Goal: Task Accomplishment & Management: Use online tool/utility

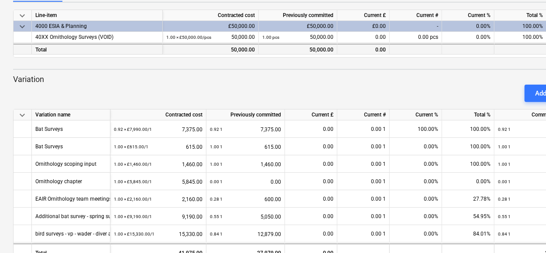
scroll to position [136, 0]
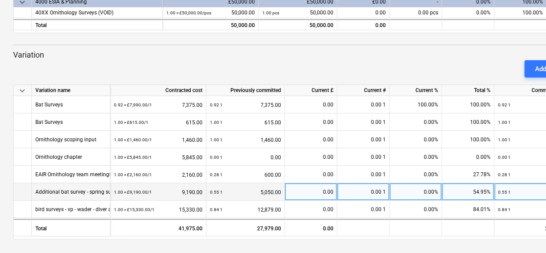
click at [324, 192] on div "0.00" at bounding box center [310, 191] width 45 height 17
type input "1790"
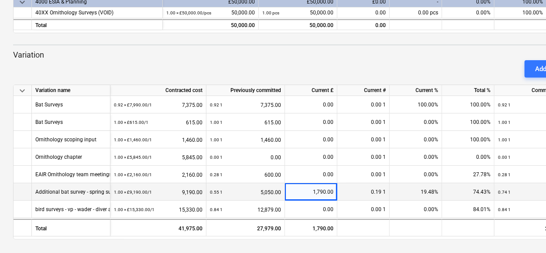
click at [353, 250] on div "keyboard_arrow_down Status Confirmed at Company Contract name Commit as Date Cu…" at bounding box center [298, 59] width 597 height 390
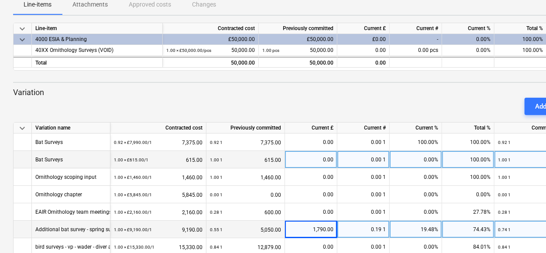
scroll to position [114, 0]
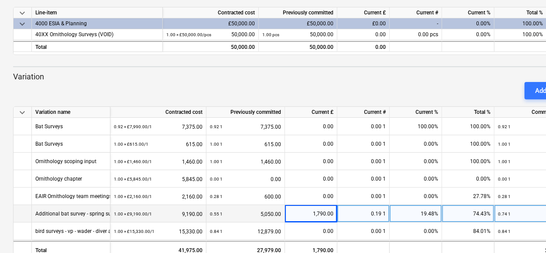
click at [315, 213] on div "1,790.00" at bounding box center [310, 213] width 45 height 17
type input "980"
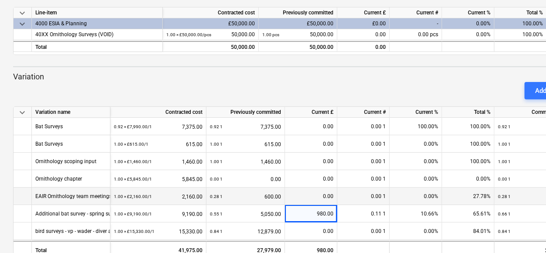
click at [325, 193] on div "0.00" at bounding box center [310, 196] width 45 height 17
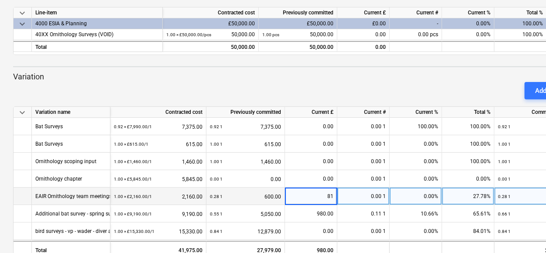
type input "810"
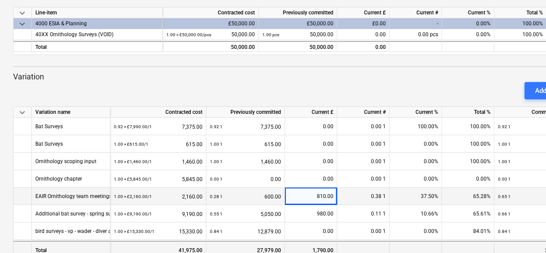
click at [345, 250] on div at bounding box center [363, 249] width 52 height 17
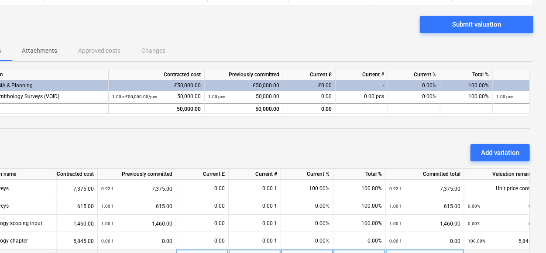
scroll to position [51, 51]
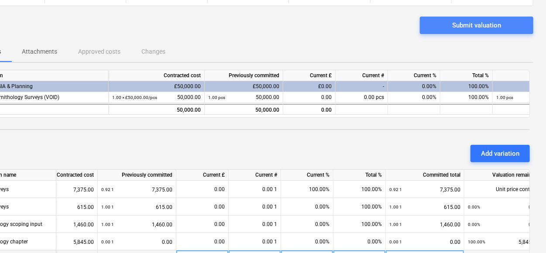
click at [473, 22] on div "Submit valuation" at bounding box center [476, 25] width 49 height 11
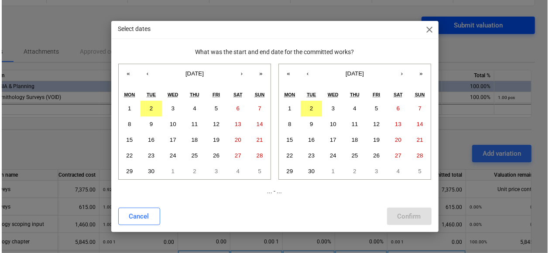
scroll to position [51, 48]
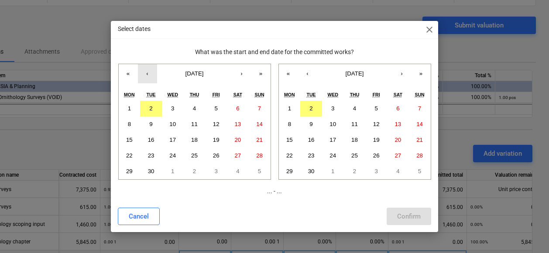
click at [146, 72] on button "‹" at bounding box center [147, 73] width 19 height 19
click at [220, 157] on button "25" at bounding box center [216, 156] width 22 height 16
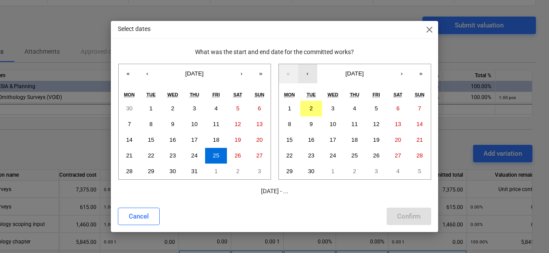
click at [308, 75] on button "‹" at bounding box center [307, 73] width 19 height 19
click at [384, 169] on button "29" at bounding box center [376, 172] width 22 height 16
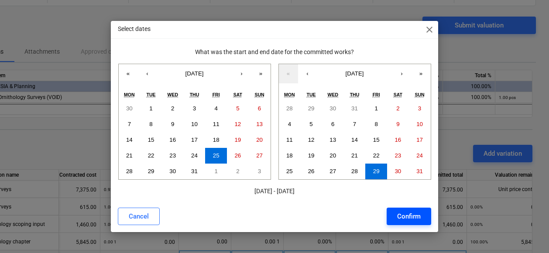
click at [417, 218] on div "Confirm" at bounding box center [409, 216] width 24 height 11
